Goal: Navigation & Orientation: Find specific page/section

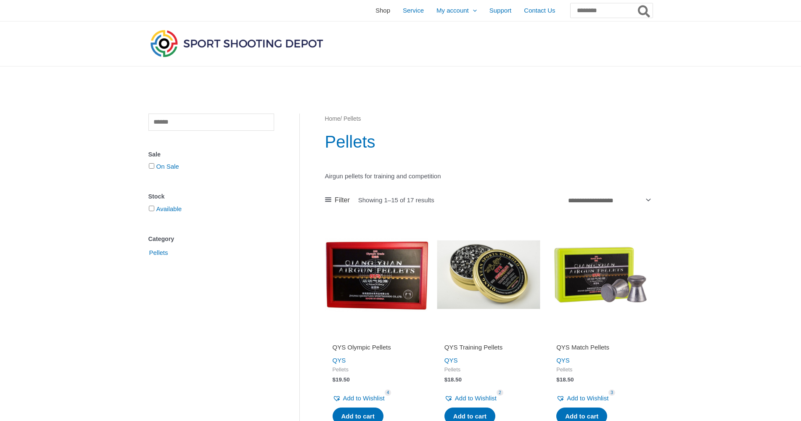
click at [376, 14] on span "Shop" at bounding box center [383, 10] width 15 height 21
click at [189, 126] on input "text" at bounding box center [211, 122] width 126 height 17
click at [595, 10] on input "Search for:" at bounding box center [611, 10] width 83 height 15
type input "*********"
click at [636, 3] on button "Search" at bounding box center [644, 10] width 16 height 15
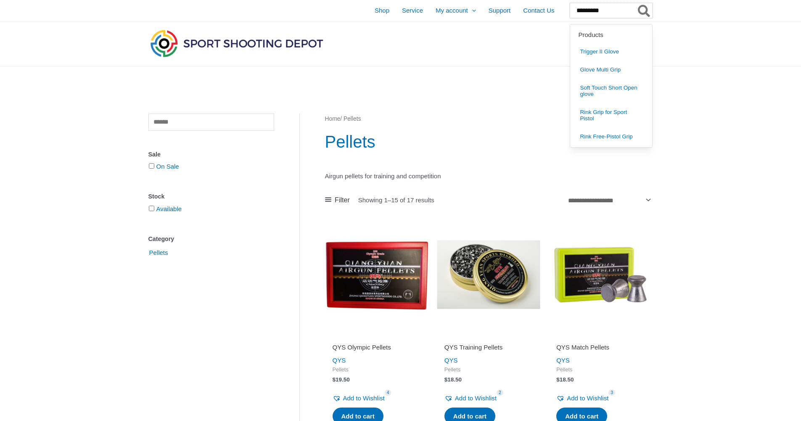
click at [593, 12] on input "*********" at bounding box center [611, 10] width 83 height 15
drag, startPoint x: 600, startPoint y: 10, endPoint x: 538, endPoint y: 10, distance: 61.8
click at [538, 10] on div "Shop Service My account Menu Toggle Orders Wishlist Support Contact Us Search f…" at bounding box center [457, 10] width 390 height 21
type input "*****"
click at [641, 12] on icon "Search" at bounding box center [644, 11] width 12 height 13
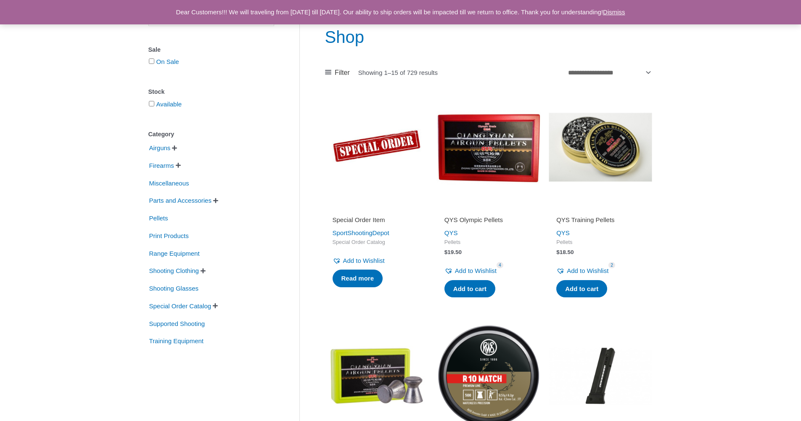
scroll to position [84, 0]
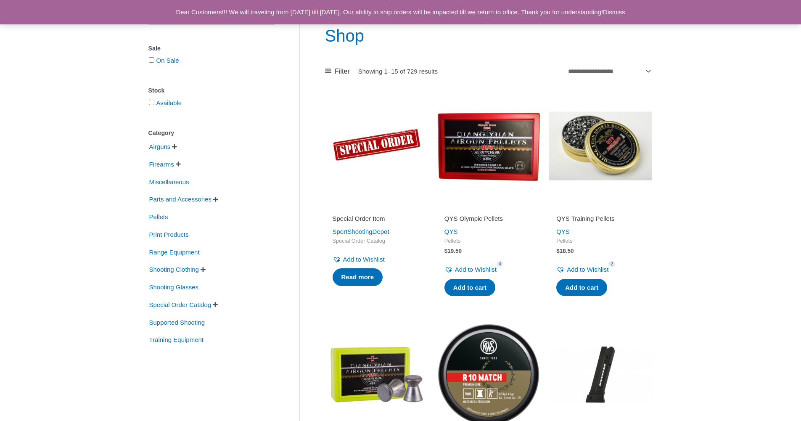
click at [218, 202] on span "" at bounding box center [215, 199] width 5 height 6
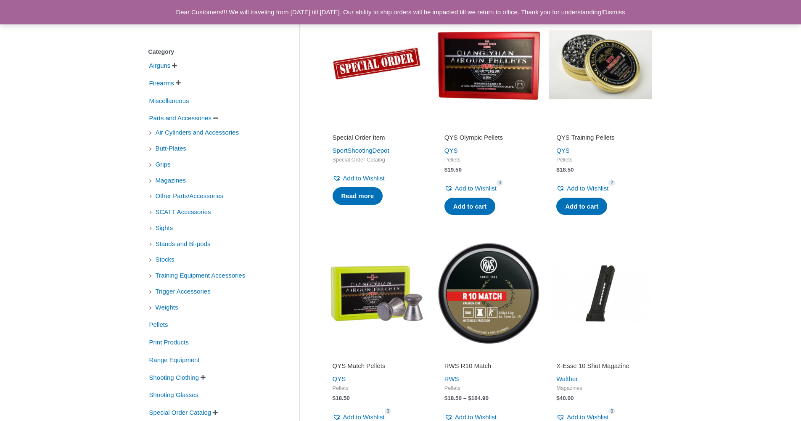
scroll to position [168, 0]
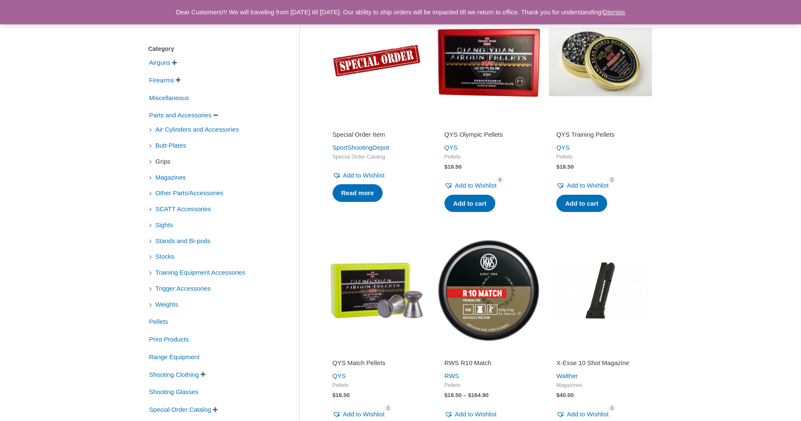
click at [167, 163] on span "Grips" at bounding box center [163, 161] width 17 height 14
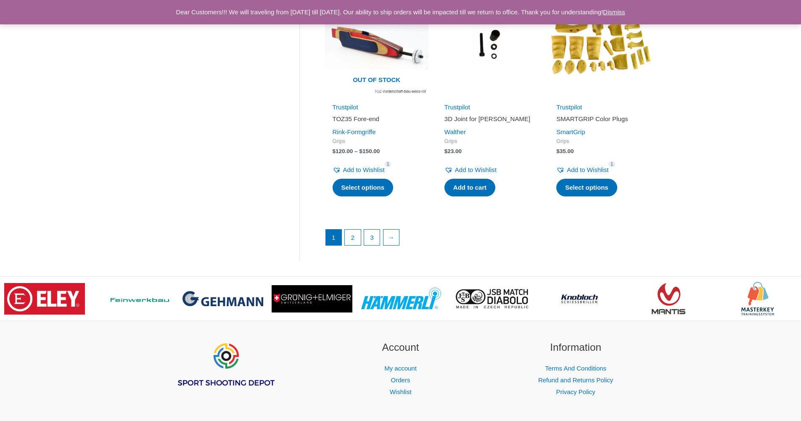
scroll to position [1056, 0]
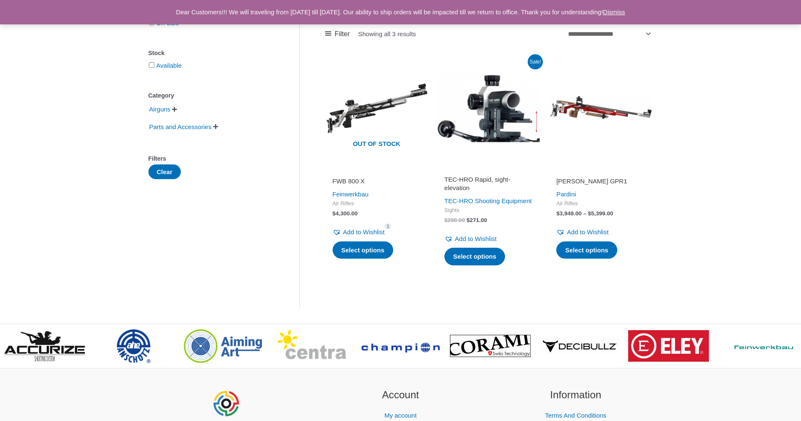
scroll to position [126, 0]
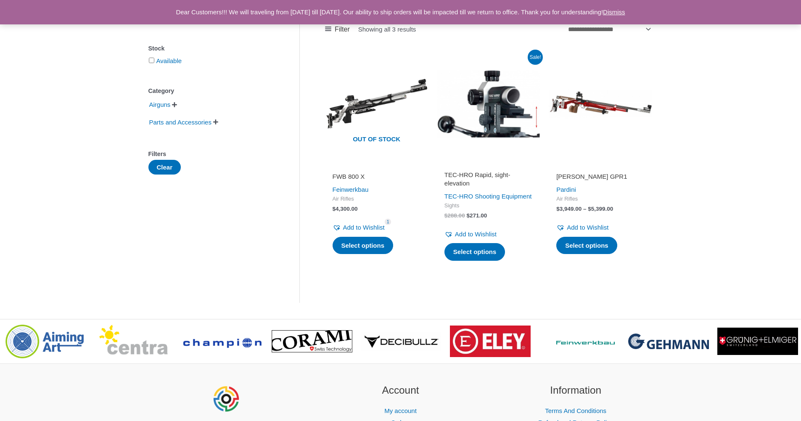
click at [508, 172] on h2 "TEC-HRO Rapid, sight-elevation" at bounding box center [489, 179] width 88 height 16
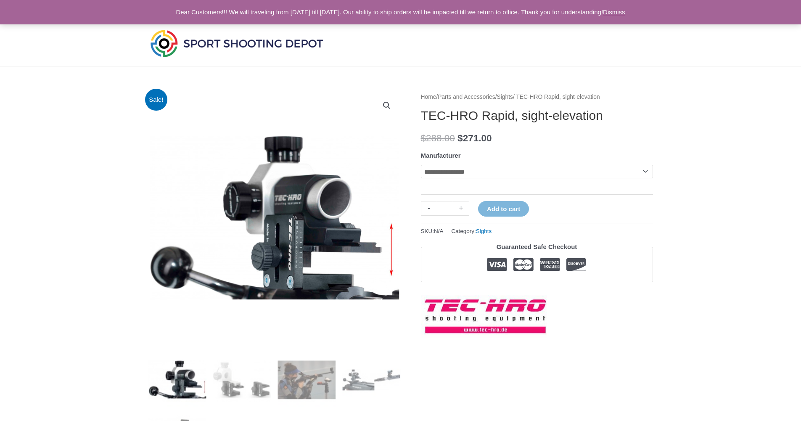
click at [491, 169] on select "**********" at bounding box center [537, 171] width 232 height 13
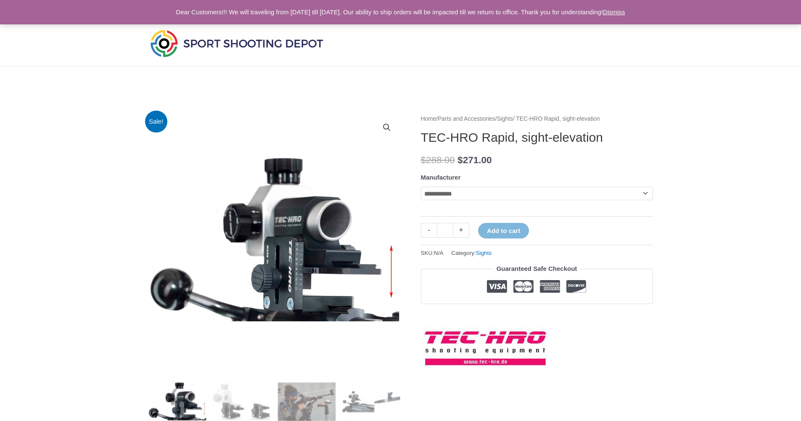
click at [421, 187] on select "**********" at bounding box center [537, 193] width 232 height 13
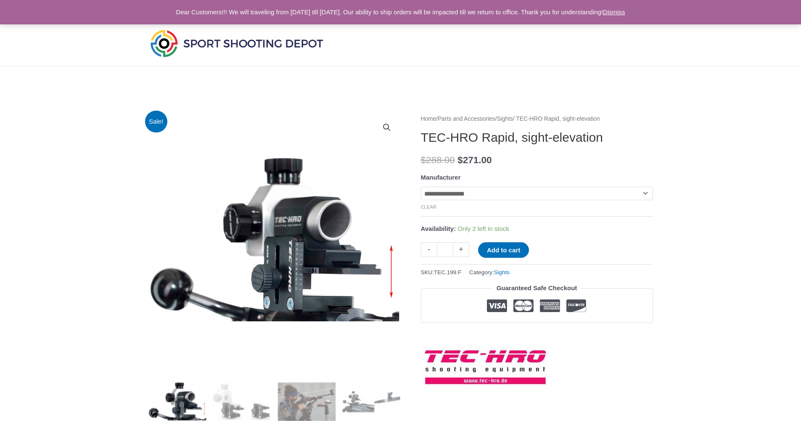
click at [492, 190] on select "**********" at bounding box center [537, 193] width 232 height 13
select select "*********"
click at [421, 187] on select "**********" at bounding box center [537, 193] width 232 height 13
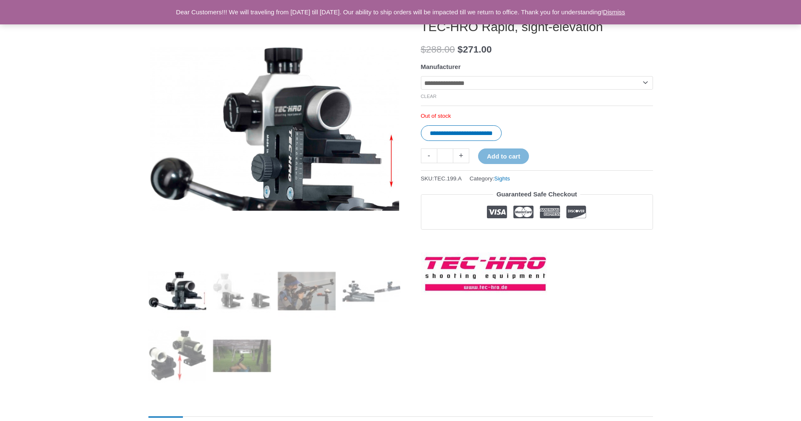
scroll to position [126, 0]
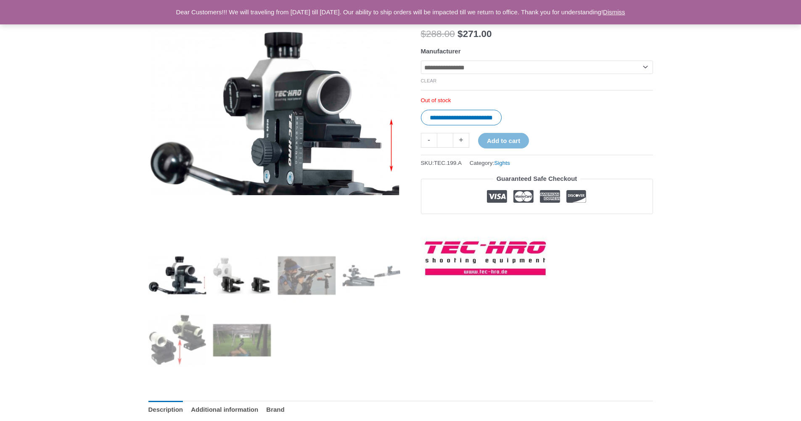
drag, startPoint x: 229, startPoint y: 287, endPoint x: 235, endPoint y: 289, distance: 6.3
click at [229, 287] on img at bounding box center [242, 275] width 58 height 58
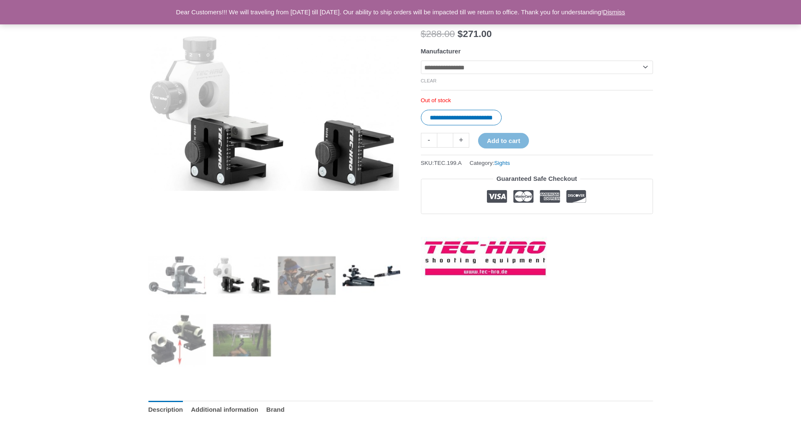
click at [365, 275] on img at bounding box center [371, 275] width 58 height 58
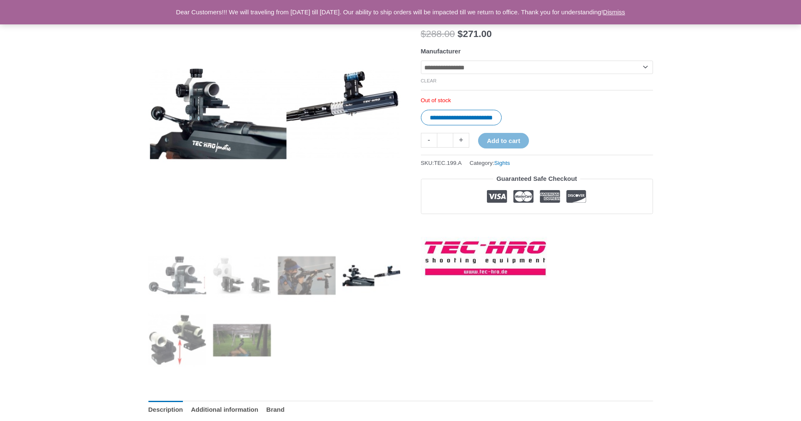
click at [391, 278] on img at bounding box center [371, 275] width 58 height 58
click at [243, 350] on img at bounding box center [242, 340] width 58 height 58
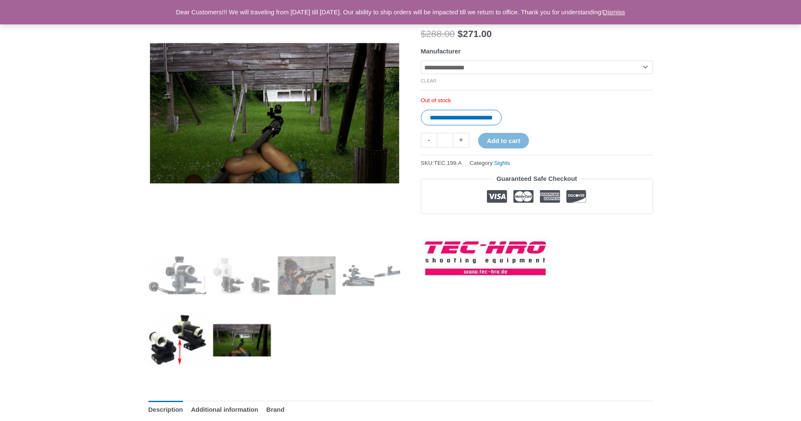
click at [199, 344] on img at bounding box center [177, 340] width 58 height 58
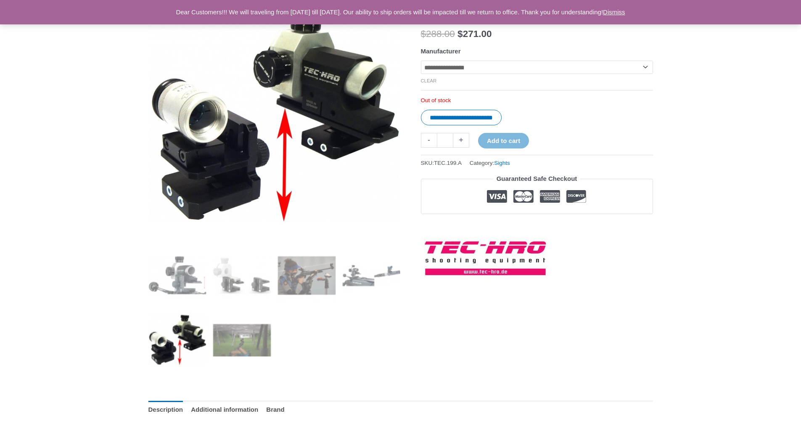
click at [173, 350] on img at bounding box center [177, 340] width 58 height 58
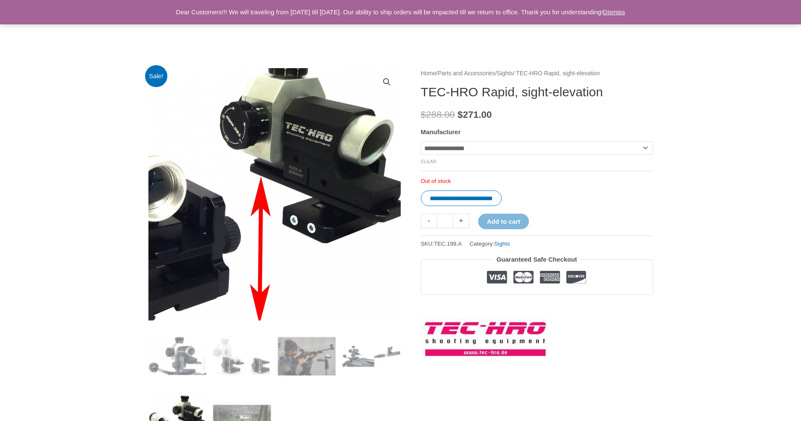
scroll to position [0, 0]
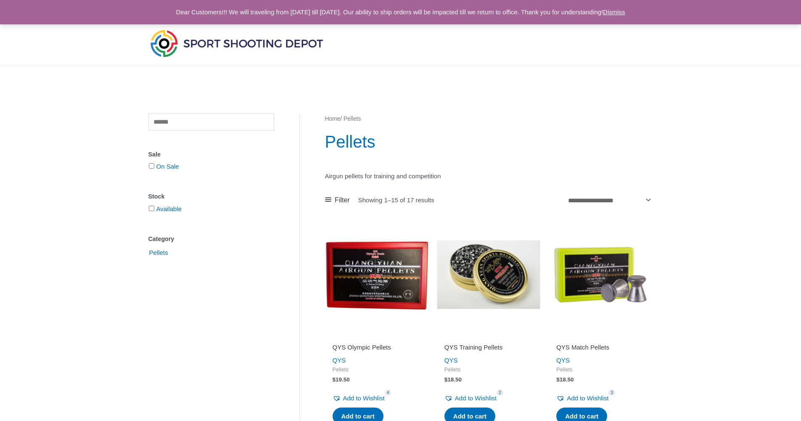
drag, startPoint x: 0, startPoint y: 0, endPoint x: 209, endPoint y: 118, distance: 240.1
click at [205, 124] on input "text" at bounding box center [211, 122] width 126 height 17
click at [266, 42] on img at bounding box center [236, 43] width 177 height 31
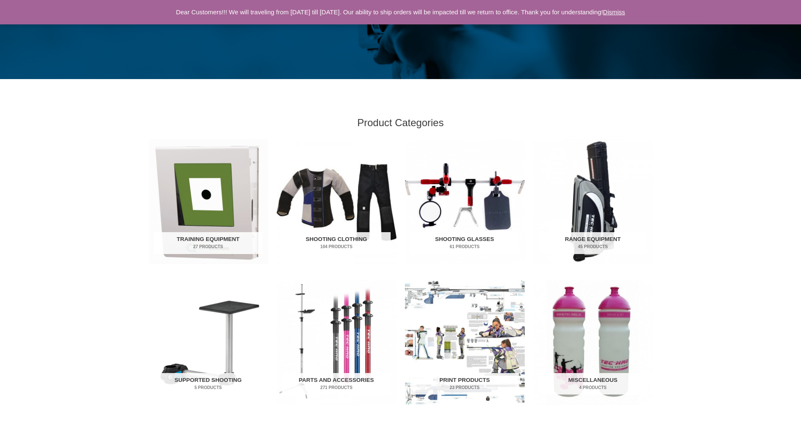
scroll to position [210, 0]
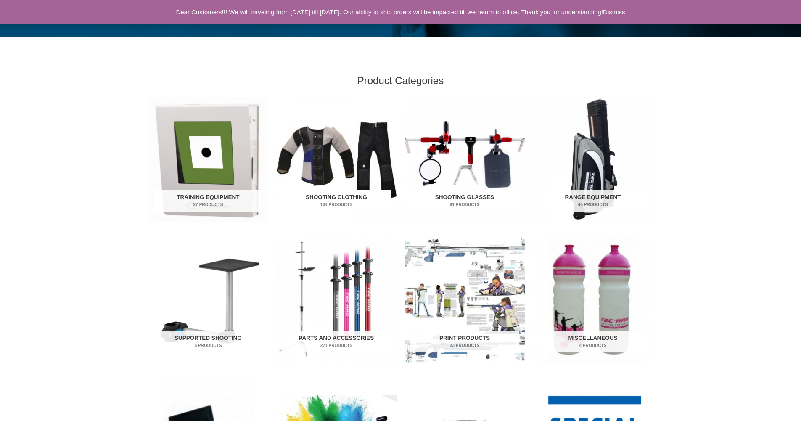
click at [328, 173] on img "Visit product category Shooting Clothing" at bounding box center [337, 159] width 120 height 125
click at [601, 156] on img "Visit product category Range Equipment" at bounding box center [593, 159] width 120 height 125
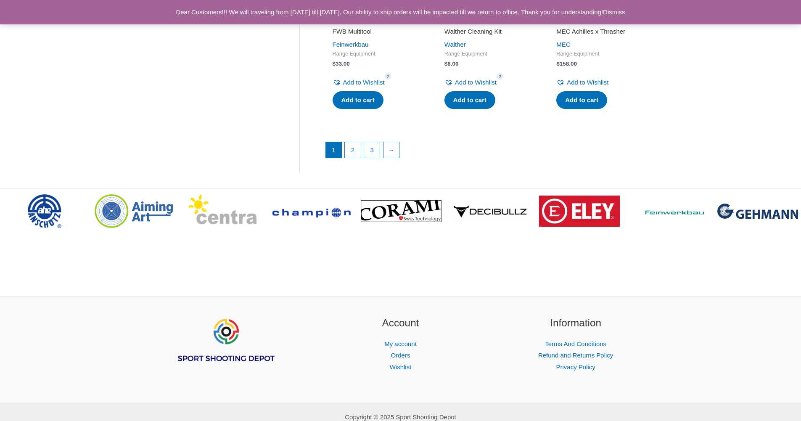
scroll to position [1262, 0]
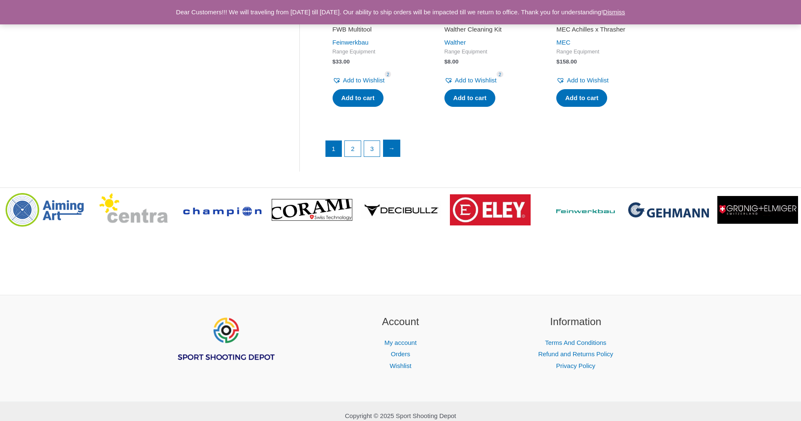
click at [394, 148] on link "→" at bounding box center [392, 148] width 17 height 17
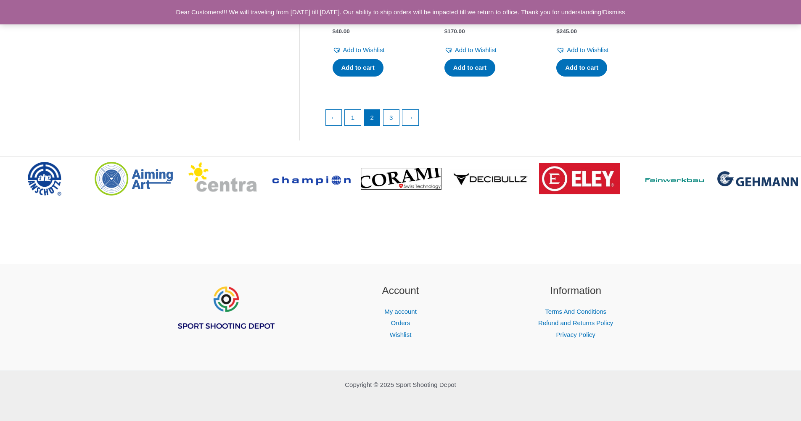
scroll to position [1304, 0]
click at [409, 126] on link "→" at bounding box center [410, 117] width 17 height 17
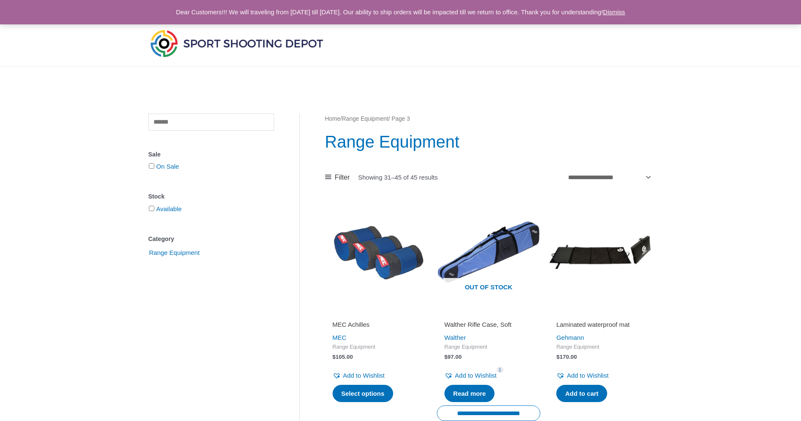
click at [191, 40] on img at bounding box center [236, 43] width 177 height 31
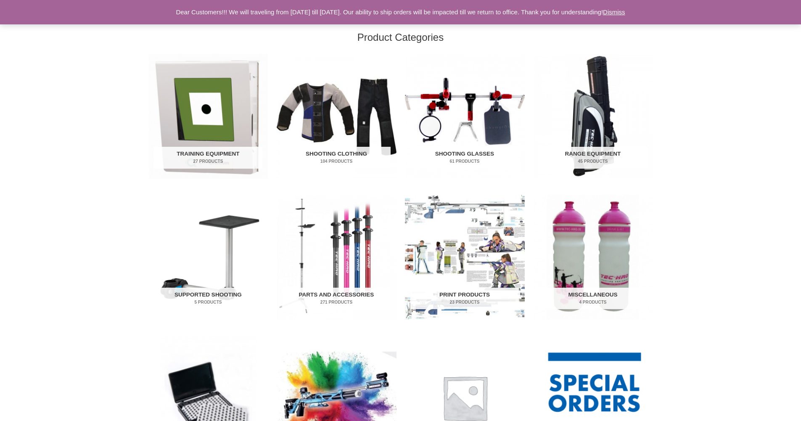
scroll to position [294, 0]
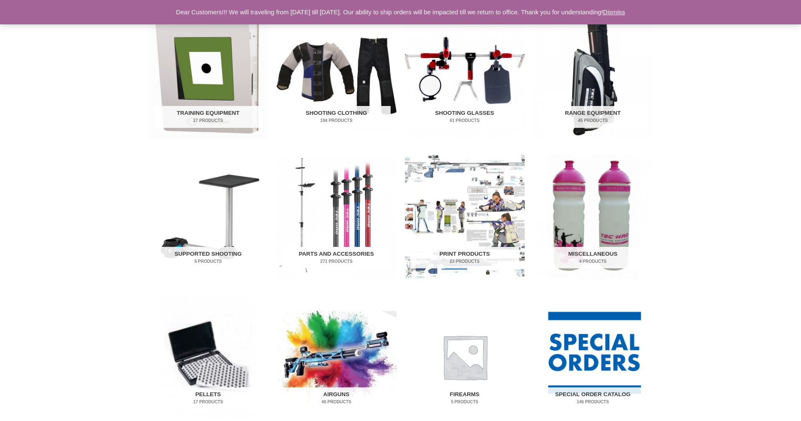
click at [344, 207] on img "Visit product category Parts and Accessories" at bounding box center [337, 216] width 120 height 125
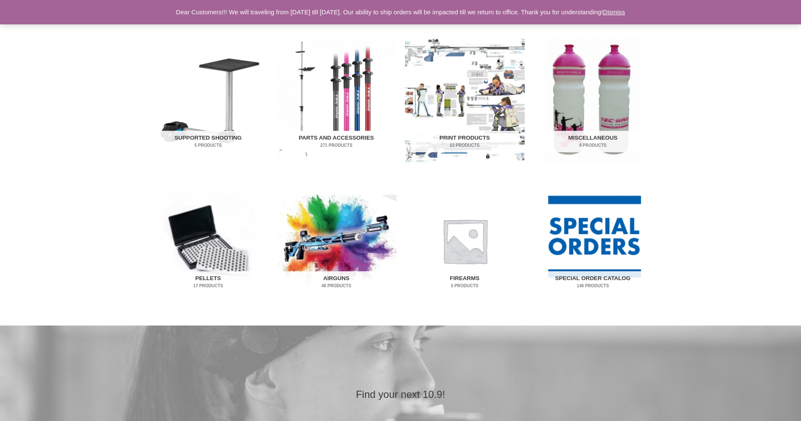
scroll to position [421, 0]
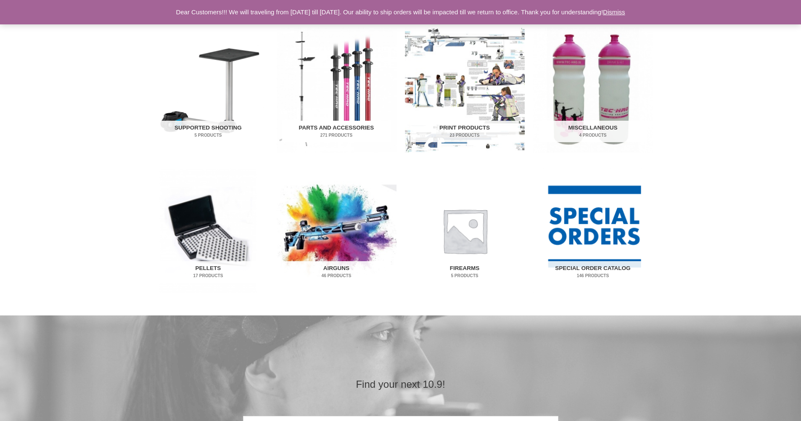
click at [318, 123] on h2 "Parts and Accessories 271 Products" at bounding box center [336, 132] width 109 height 22
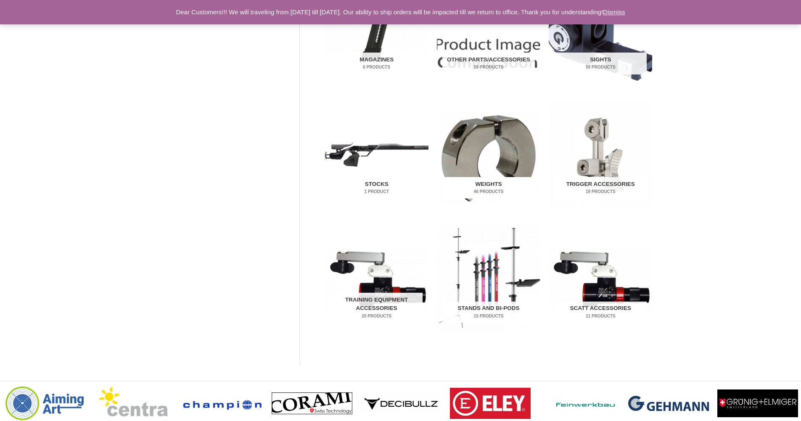
scroll to position [421, 0]
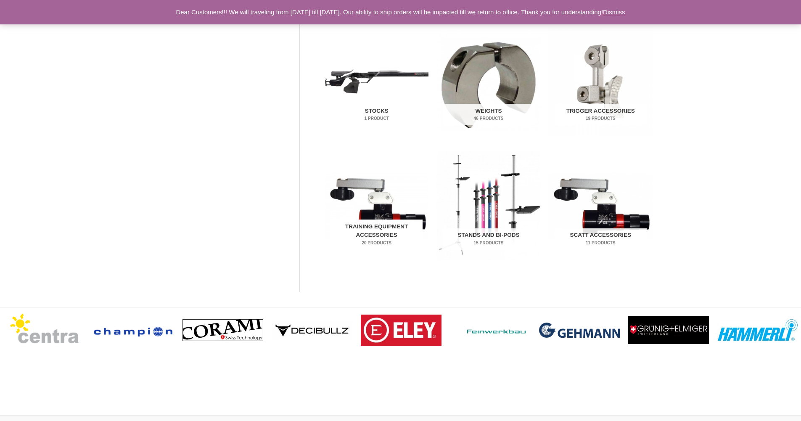
click at [381, 203] on img "Visit product category Training Equipment Accessories" at bounding box center [376, 205] width 103 height 109
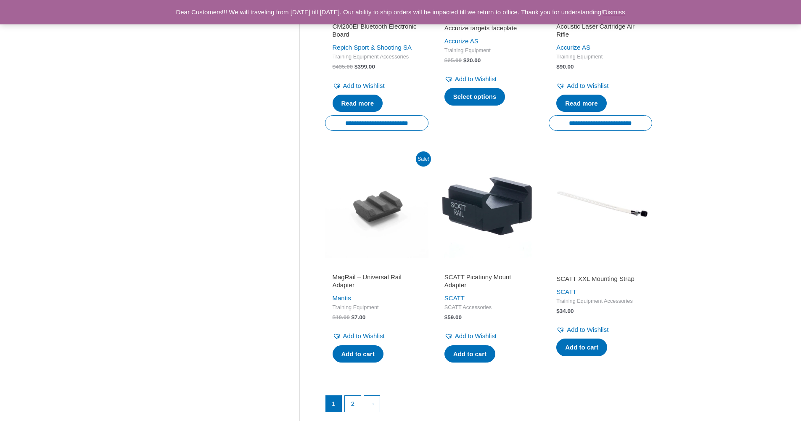
scroll to position [1178, 0]
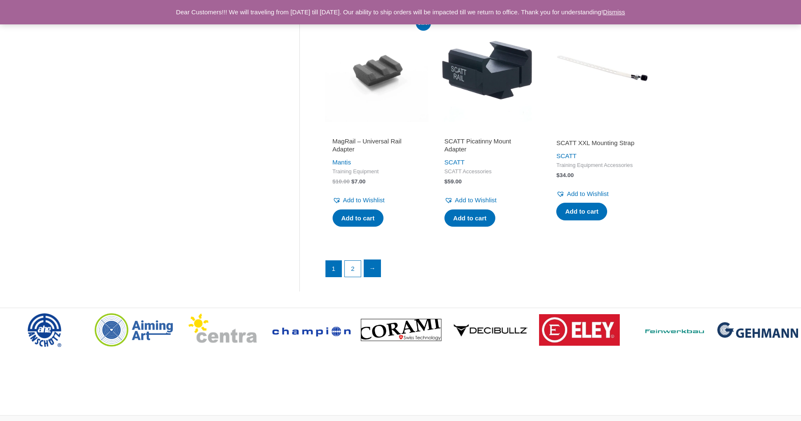
click at [367, 271] on link "→" at bounding box center [372, 268] width 17 height 17
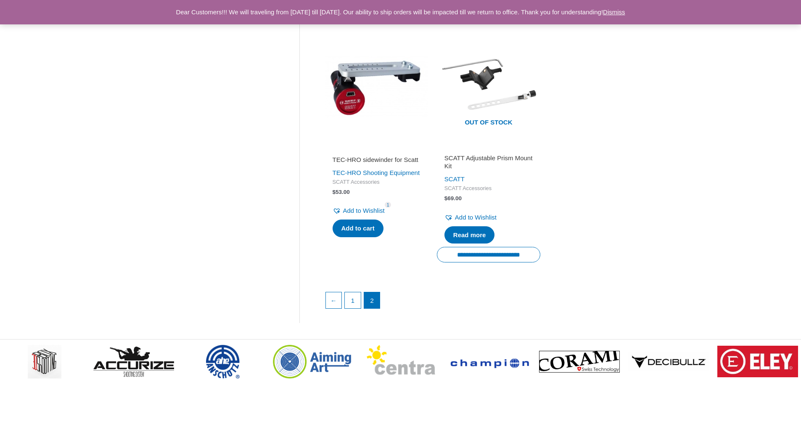
scroll to position [463, 0]
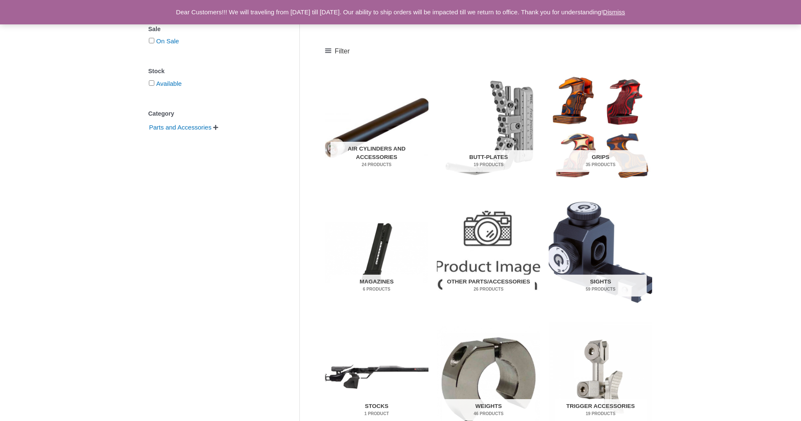
scroll to position [126, 0]
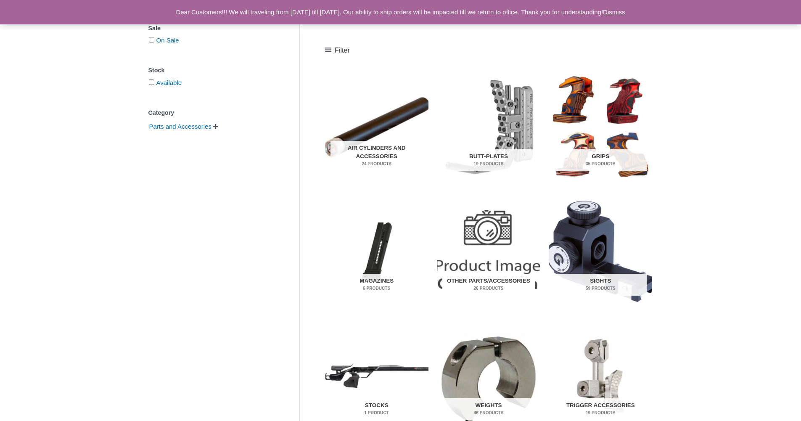
click at [492, 218] on img "Visit product category Other Parts/Accessories" at bounding box center [488, 251] width 103 height 109
click at [392, 138] on img "Visit product category Air Cylinders and Accessories" at bounding box center [376, 127] width 103 height 109
click at [506, 114] on img "Visit product category Butt-Plates" at bounding box center [488, 127] width 103 height 109
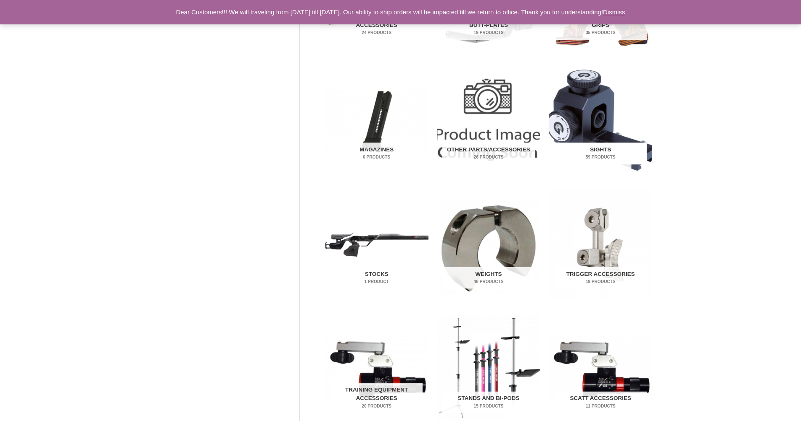
scroll to position [252, 0]
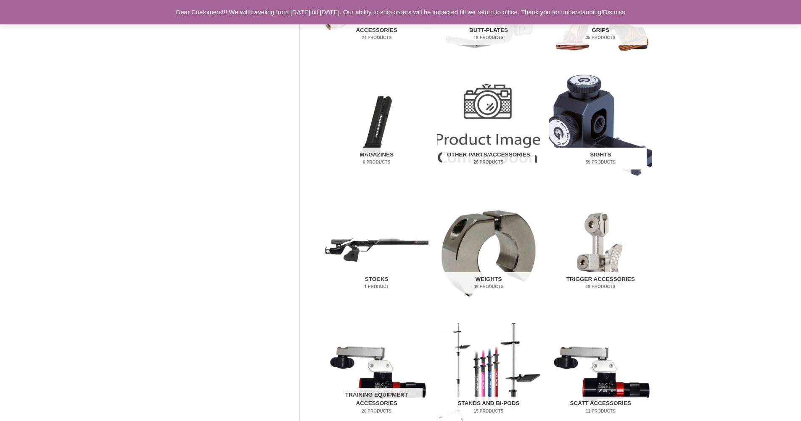
click at [601, 130] on img "Visit product category Sights" at bounding box center [600, 125] width 103 height 109
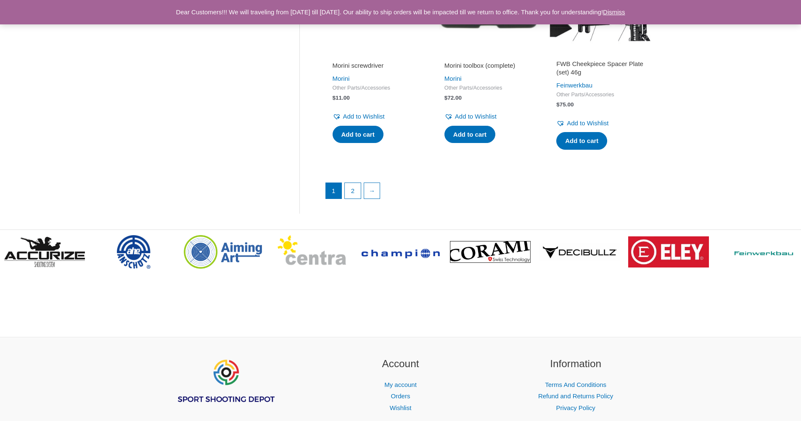
scroll to position [1302, 0]
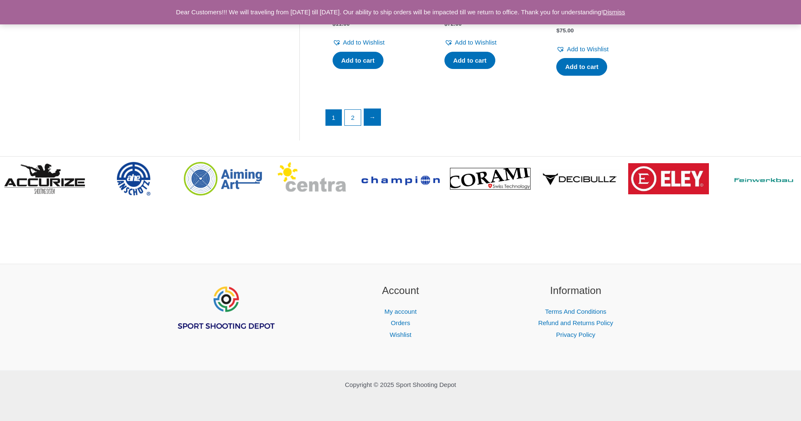
click at [368, 114] on link "→" at bounding box center [372, 117] width 17 height 17
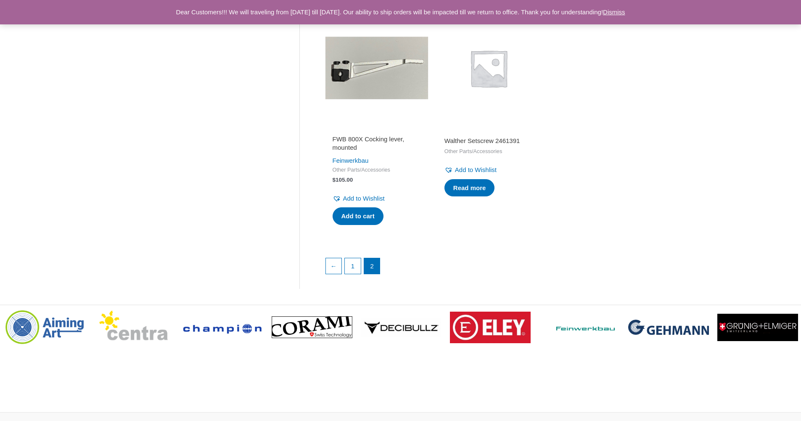
scroll to position [799, 0]
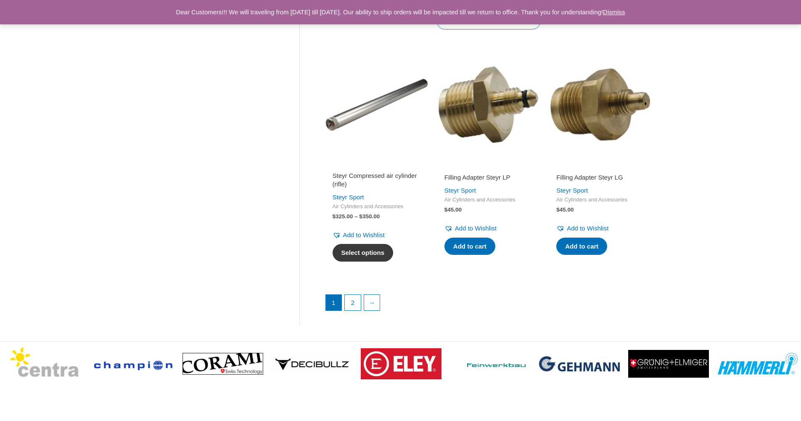
scroll to position [1135, 0]
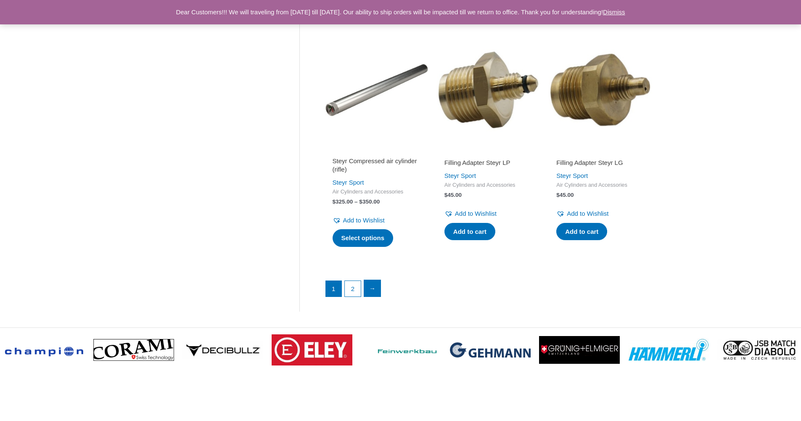
click at [368, 286] on link "→" at bounding box center [372, 288] width 17 height 17
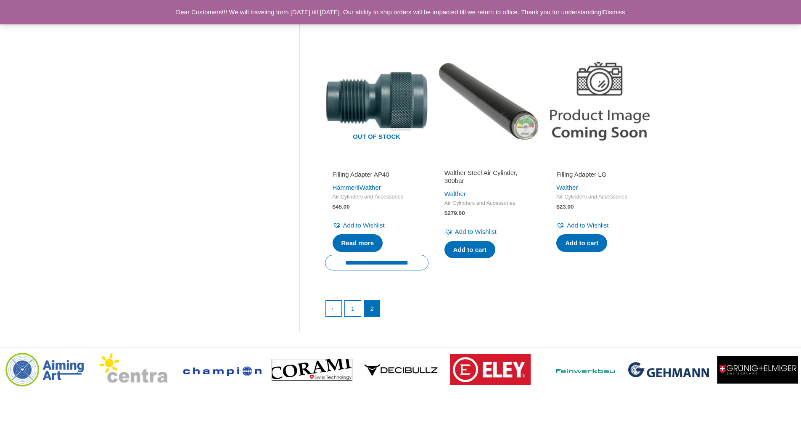
scroll to position [673, 0]
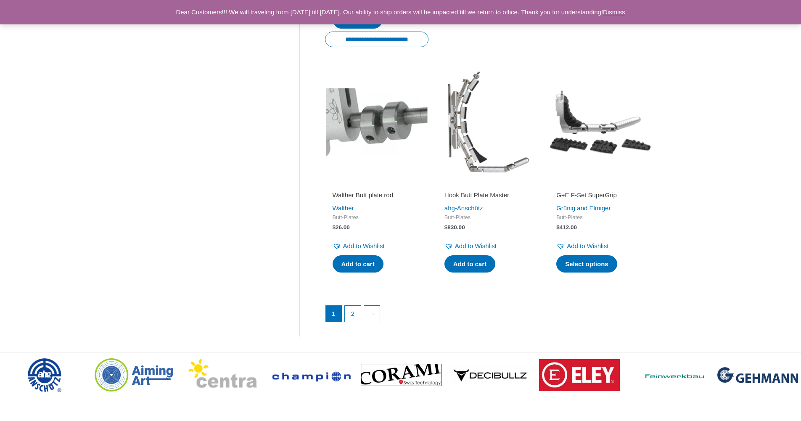
scroll to position [1157, 0]
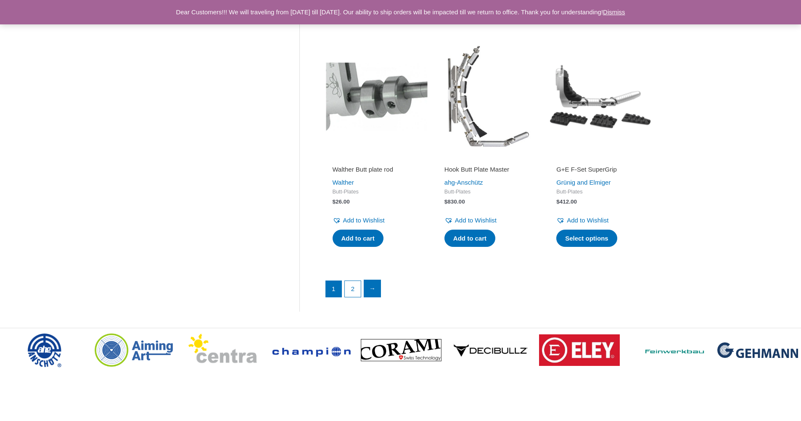
click at [376, 283] on link "→" at bounding box center [372, 288] width 17 height 17
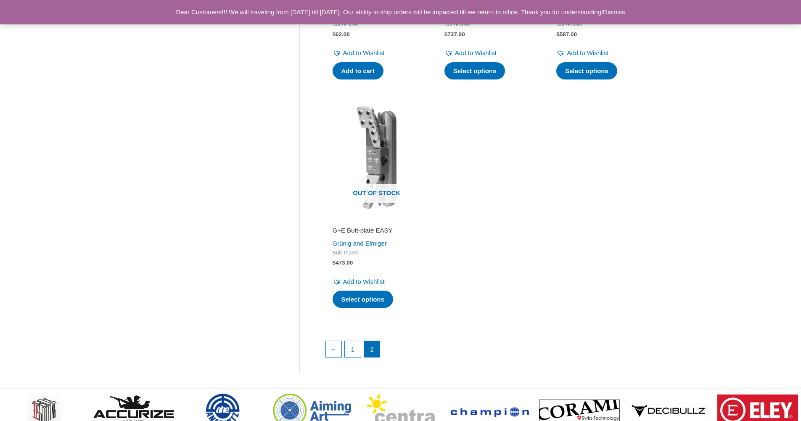
scroll to position [336, 0]
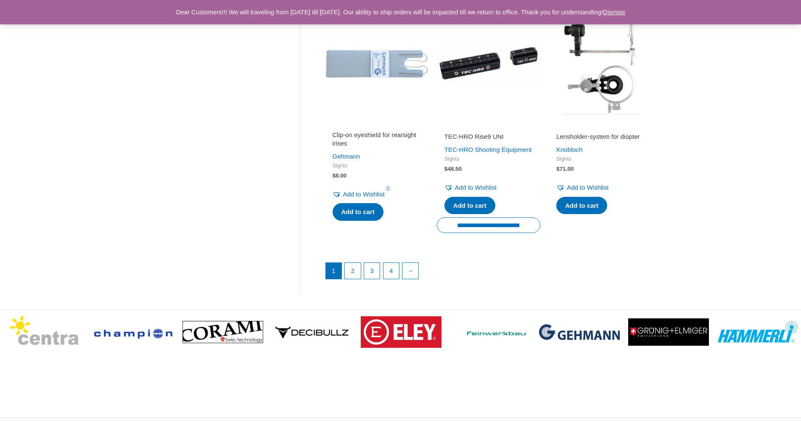
scroll to position [1135, 0]
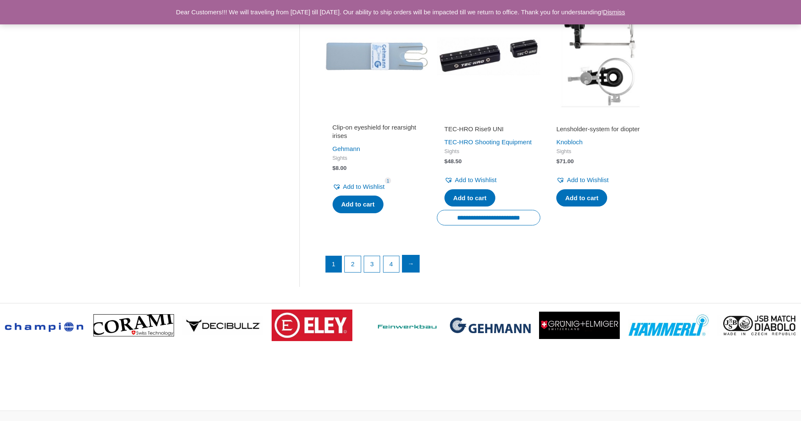
click at [413, 272] on link "→" at bounding box center [410, 263] width 17 height 17
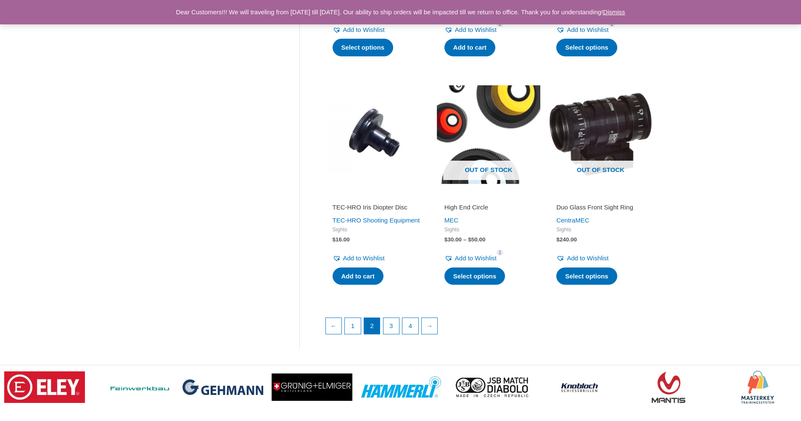
scroll to position [1178, 0]
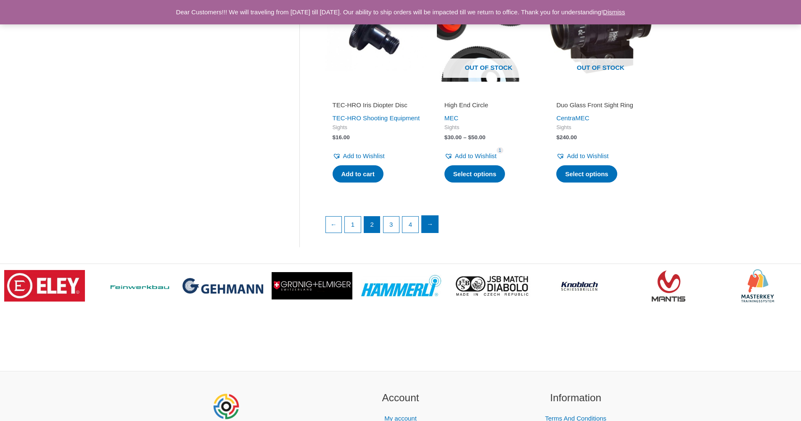
click at [433, 233] on link "→" at bounding box center [430, 224] width 17 height 17
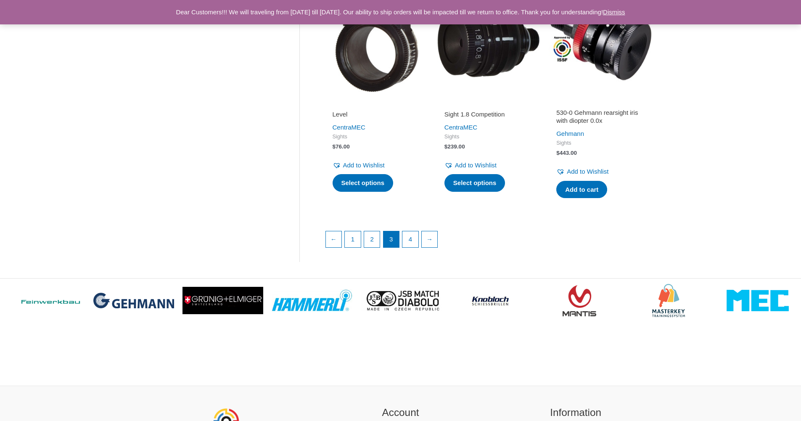
scroll to position [1178, 0]
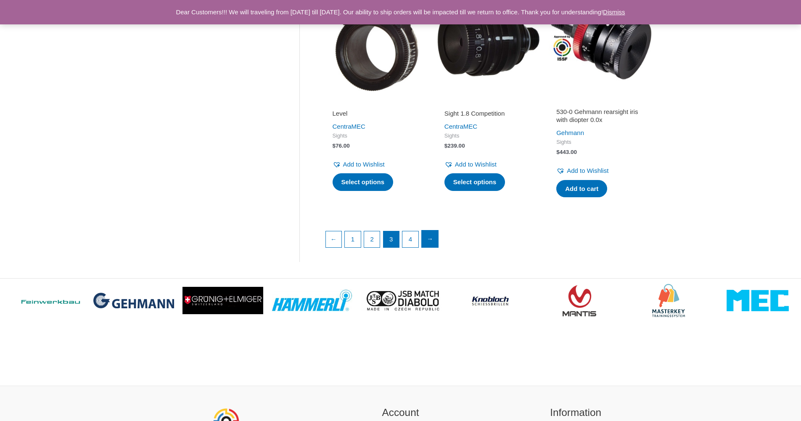
click at [429, 247] on link "→" at bounding box center [430, 238] width 17 height 17
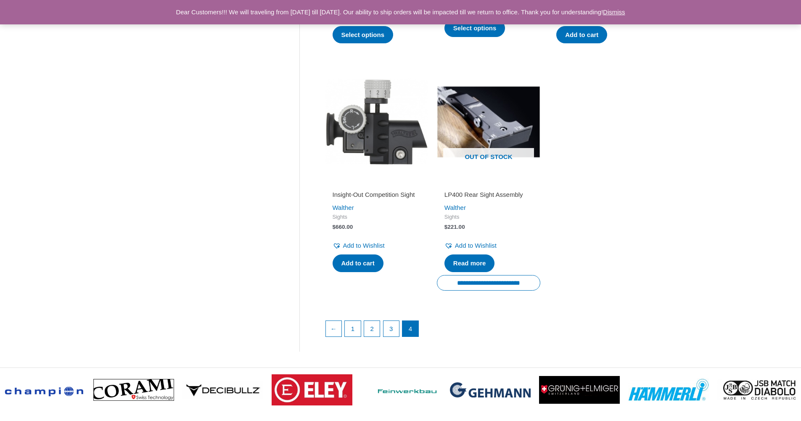
scroll to position [1093, 0]
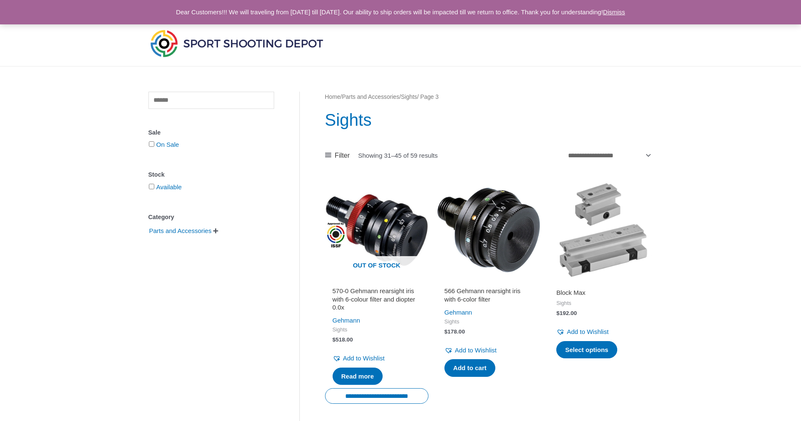
scroll to position [1178, 0]
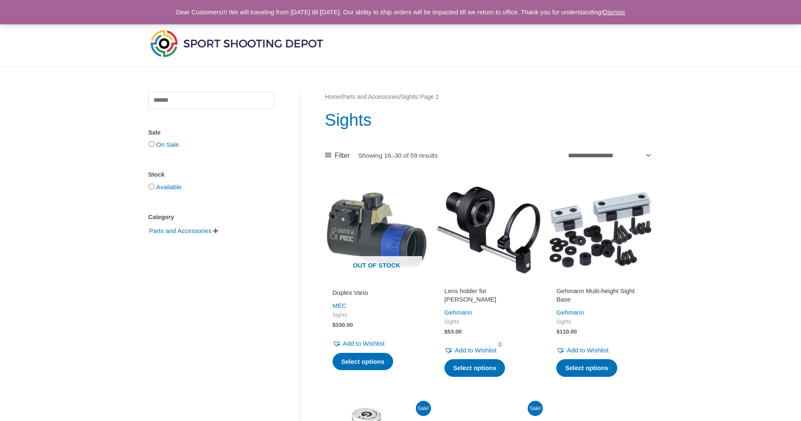
scroll to position [1173, 0]
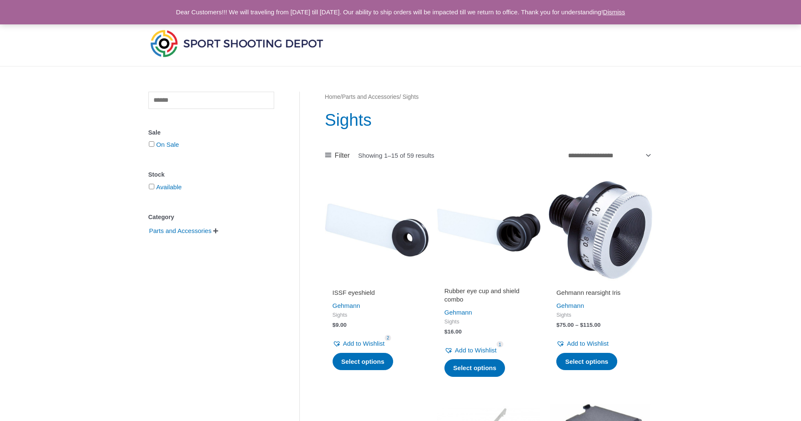
scroll to position [1135, 0]
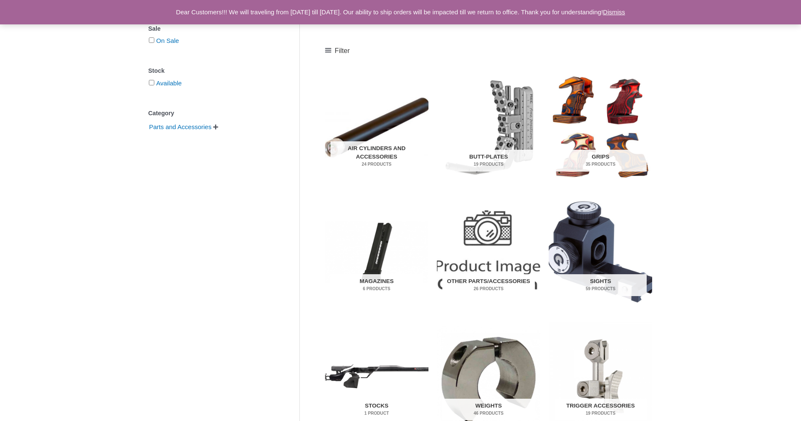
scroll to position [126, 0]
click at [594, 145] on img "Visit product category Grips" at bounding box center [600, 127] width 103 height 109
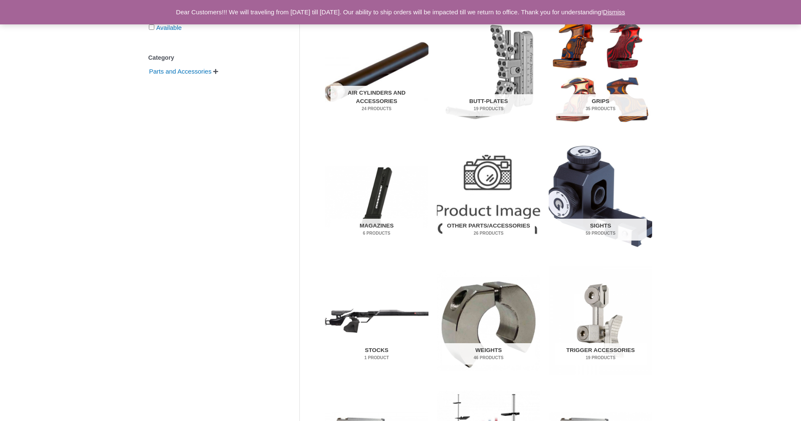
scroll to position [294, 0]
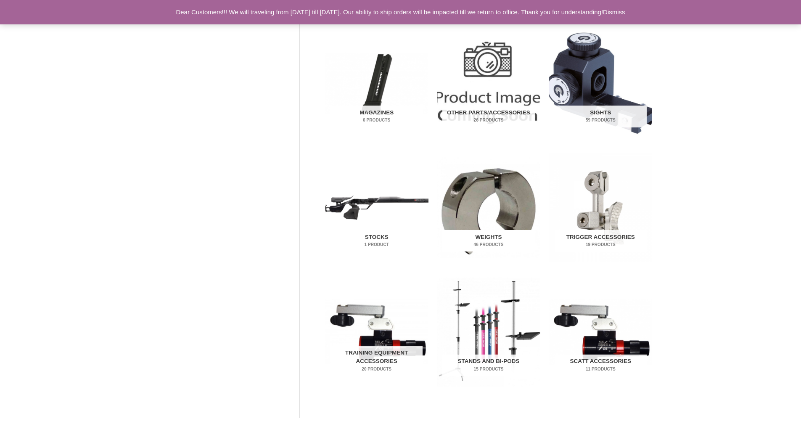
click at [482, 230] on h2 "Weights 46 Products" at bounding box center [488, 241] width 92 height 22
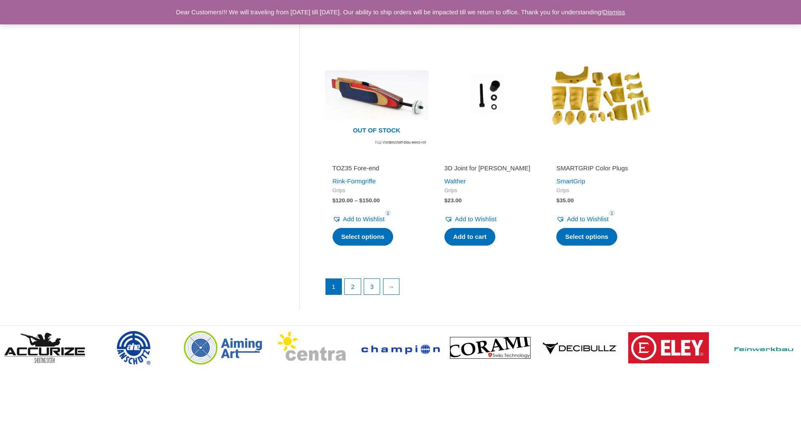
scroll to position [1220, 0]
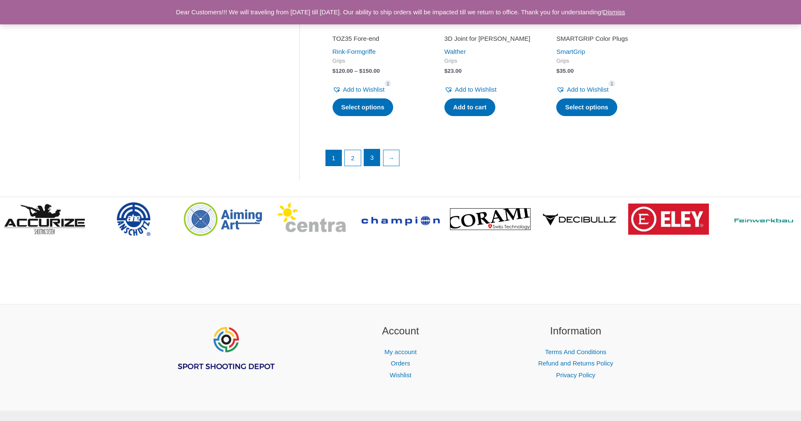
click at [380, 163] on link "3" at bounding box center [372, 157] width 16 height 17
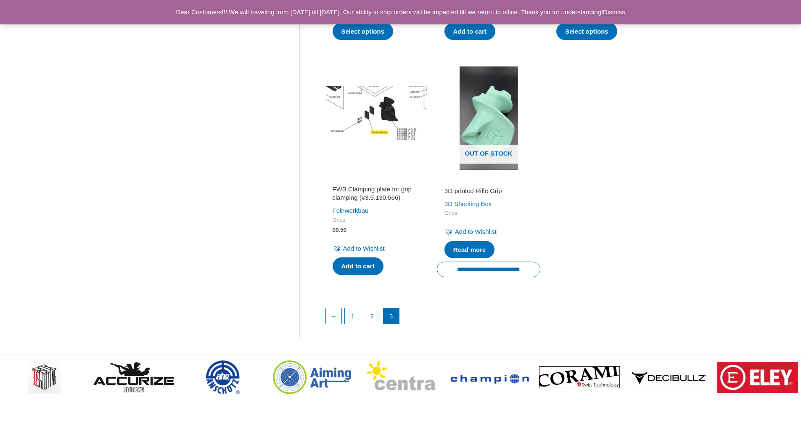
scroll to position [463, 0]
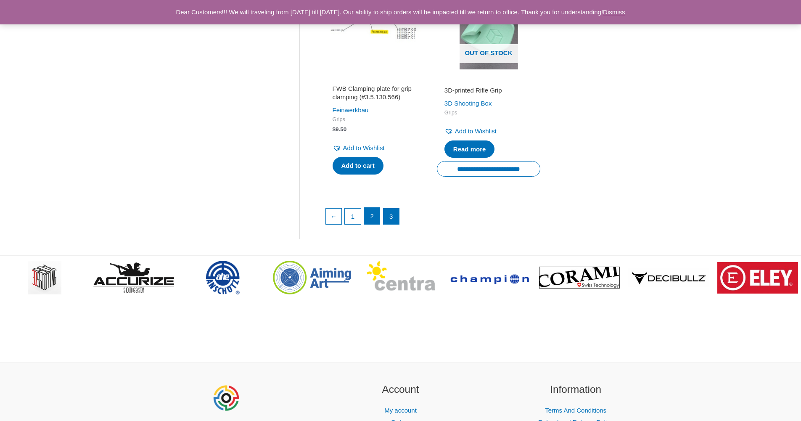
click at [378, 223] on link "2" at bounding box center [372, 216] width 16 height 17
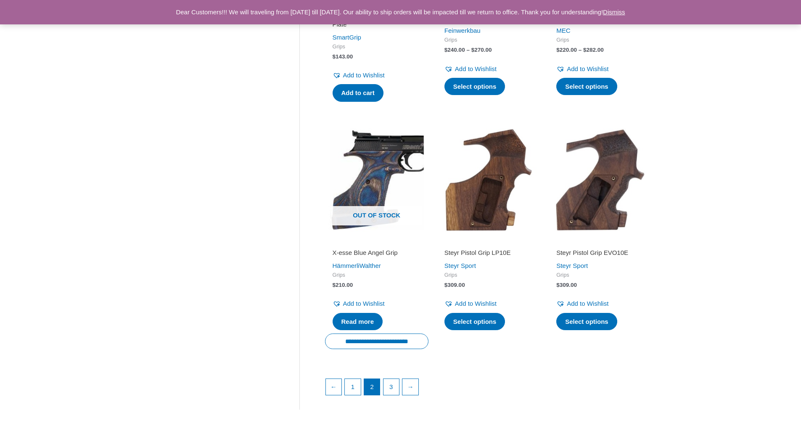
scroll to position [1178, 0]
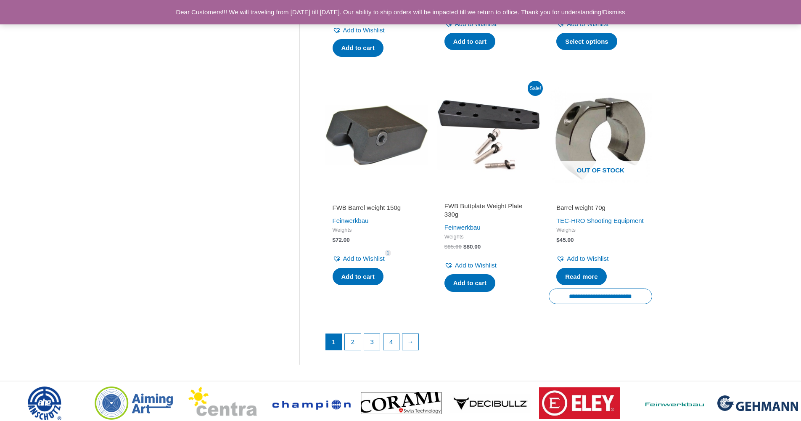
scroll to position [1051, 0]
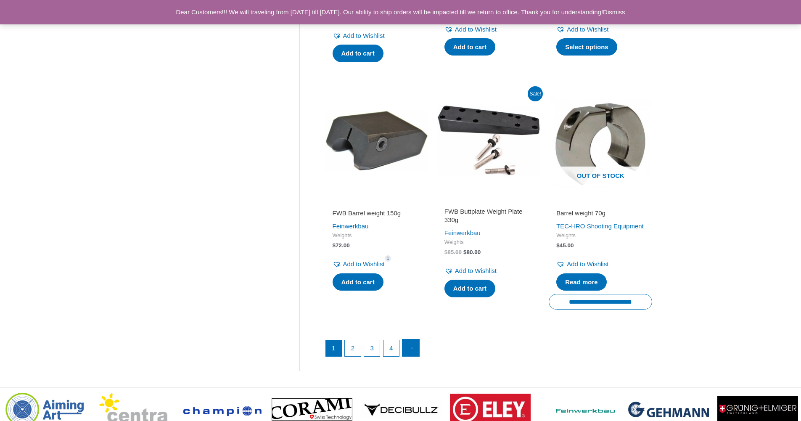
click at [410, 356] on link "→" at bounding box center [410, 347] width 17 height 17
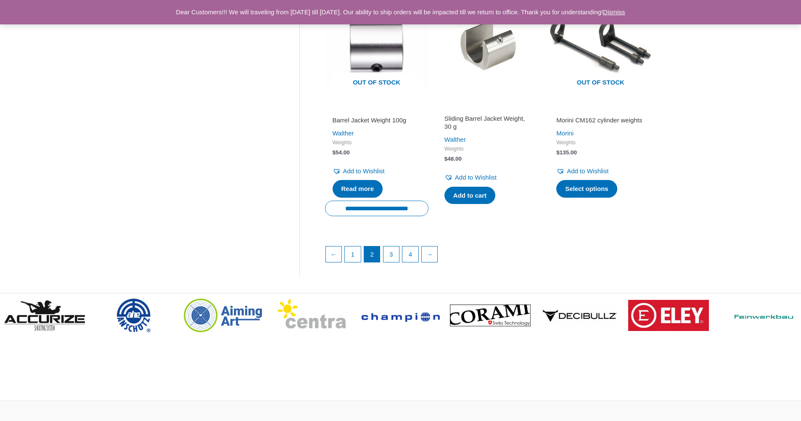
scroll to position [1178, 0]
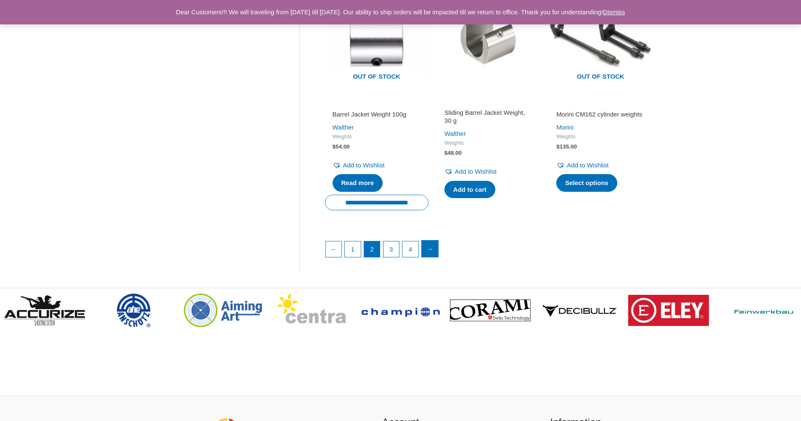
click at [432, 247] on link "→" at bounding box center [430, 249] width 17 height 17
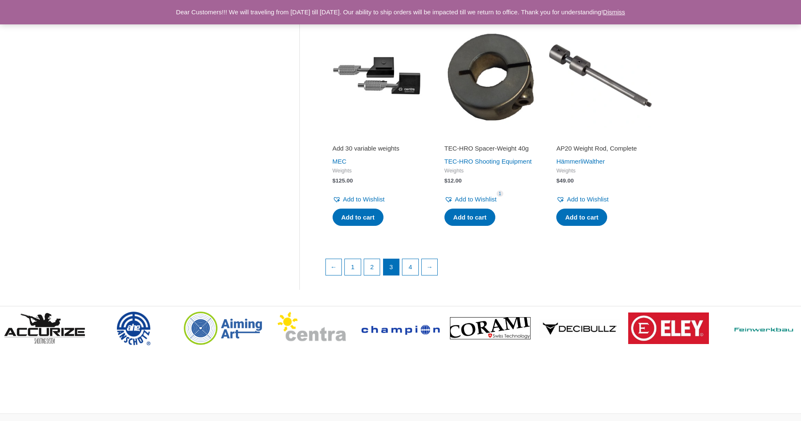
scroll to position [1220, 0]
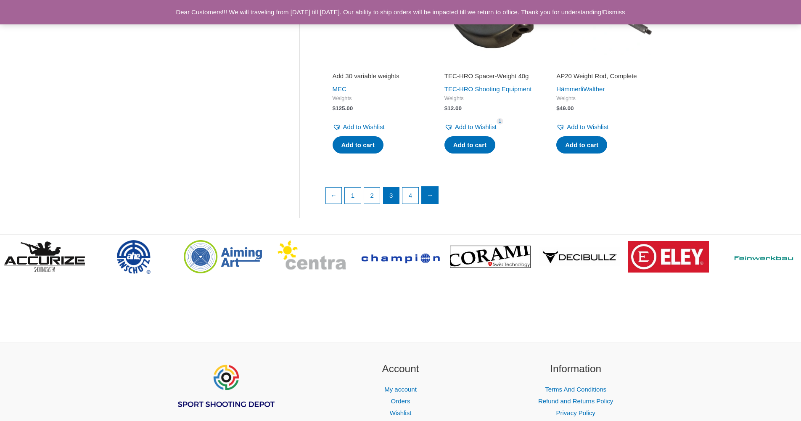
click at [431, 204] on link "→" at bounding box center [430, 195] width 17 height 17
